Goal: Check status: Check status

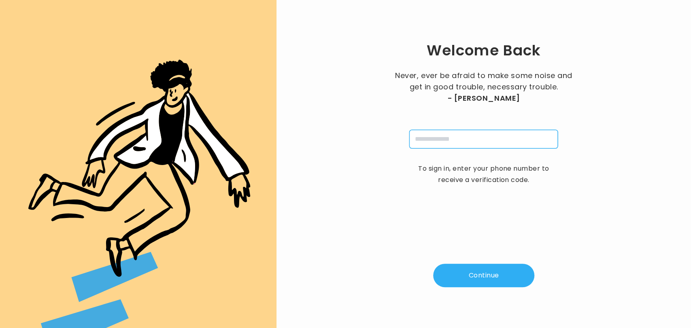
click at [436, 143] on input "tel" at bounding box center [483, 139] width 149 height 19
type input "**********"
click at [466, 280] on button "Continue" at bounding box center [483, 275] width 101 height 23
type input "*"
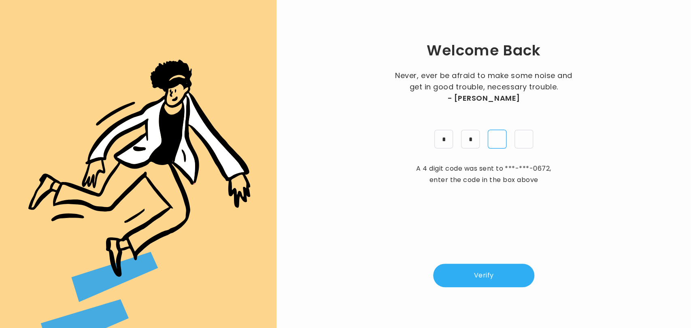
type input "*"
click at [480, 279] on button "Verify" at bounding box center [483, 275] width 101 height 23
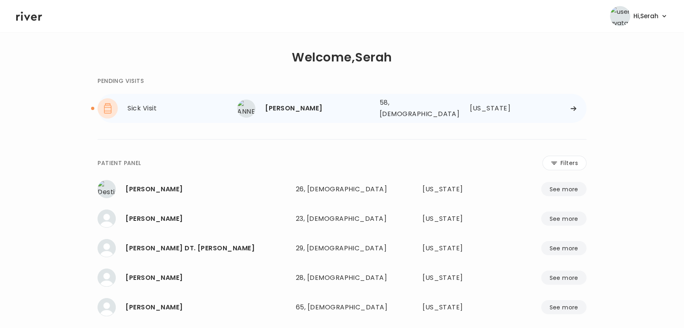
click at [303, 100] on div "[PERSON_NAME] 58, [DEMOGRAPHIC_DATA] See more" at bounding box center [305, 109] width 136 height 18
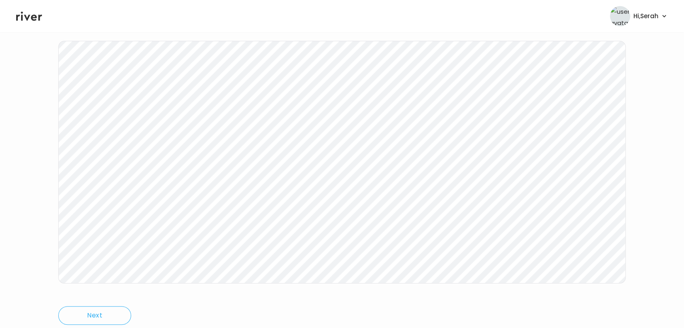
scroll to position [121, 0]
click at [32, 13] on icon at bounding box center [29, 16] width 26 height 12
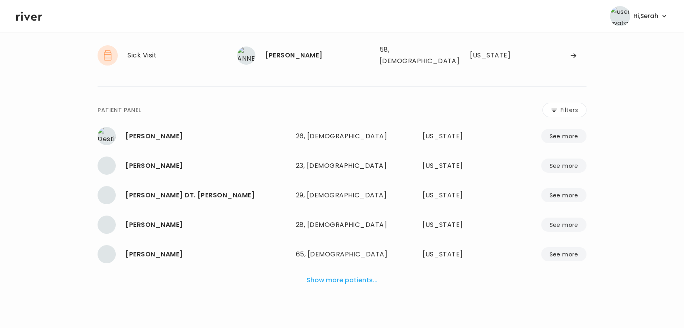
scroll to position [49, 0]
